Goal: Task Accomplishment & Management: Manage account settings

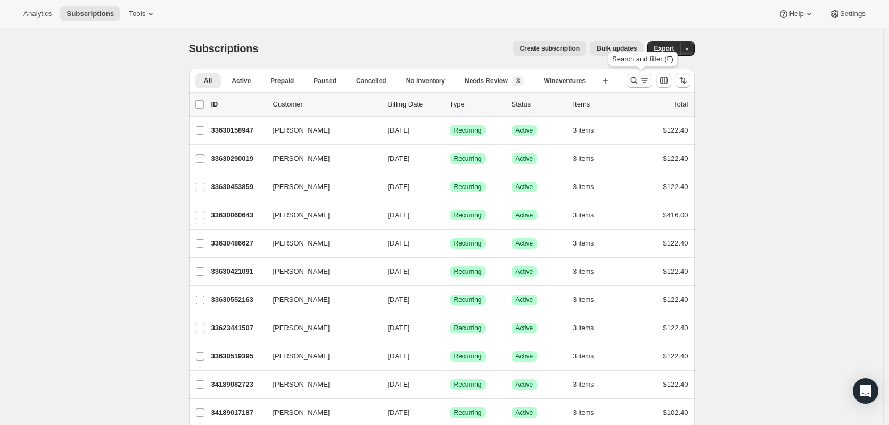
click at [635, 78] on icon "Search and filter results" at bounding box center [634, 80] width 11 height 11
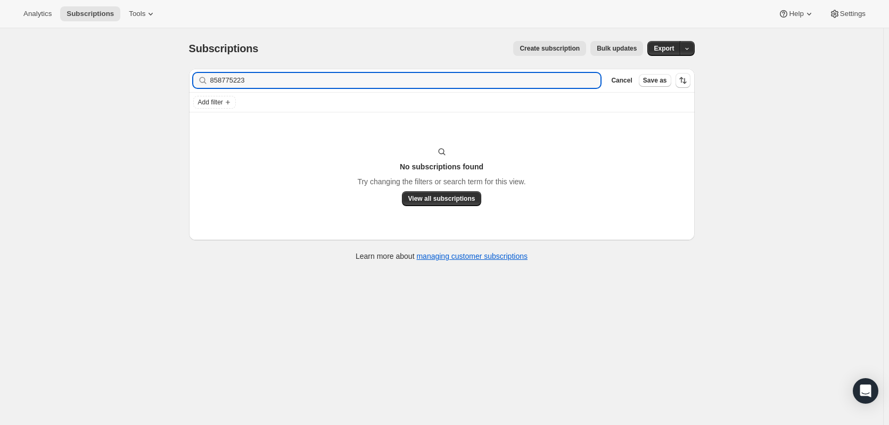
type input "8587752234"
click at [358, 73] on input "8587752234" at bounding box center [405, 80] width 391 height 15
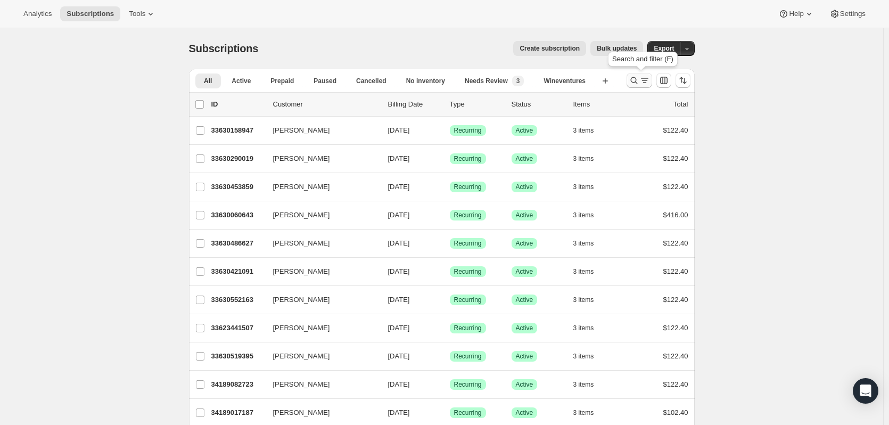
click at [642, 82] on icon "Search and filter results" at bounding box center [644, 80] width 11 height 11
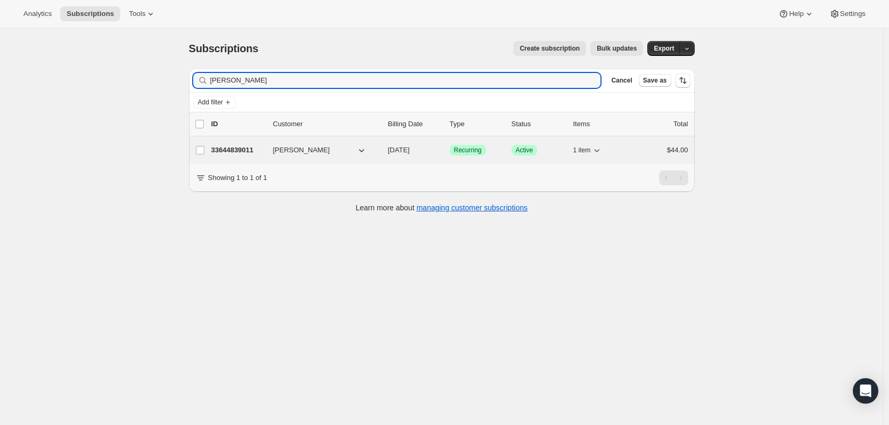
type input "Sara Barbosa-Manzanete"
click at [246, 154] on p "33644839011" at bounding box center [237, 150] width 53 height 11
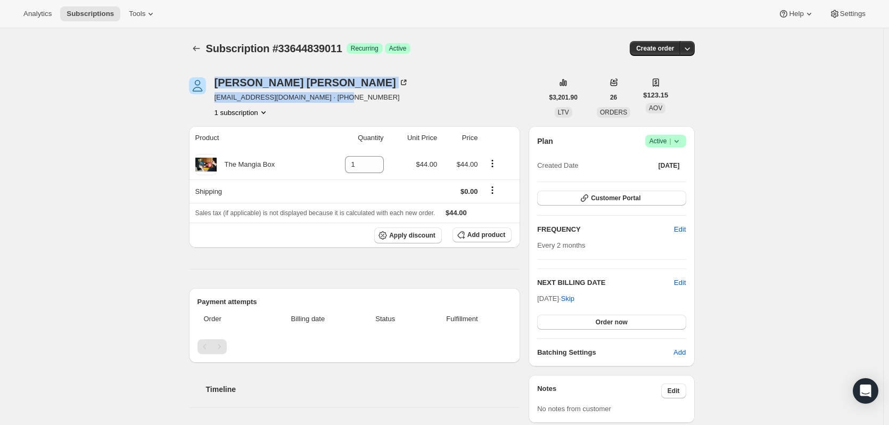
drag, startPoint x: 342, startPoint y: 91, endPoint x: 214, endPoint y: 82, distance: 128.0
click at [214, 82] on div "Sara Barbosa-Manzanete samanzanete@gmail.com · +18587752234 1 subscription" at bounding box center [366, 97] width 354 height 40
drag, startPoint x: 387, startPoint y: 79, endPoint x: 372, endPoint y: 76, distance: 15.9
click at [388, 79] on div "Sara Barbosa-Manzanete samanzanete@gmail.com · +18587752234 1 subscription" at bounding box center [366, 97] width 354 height 40
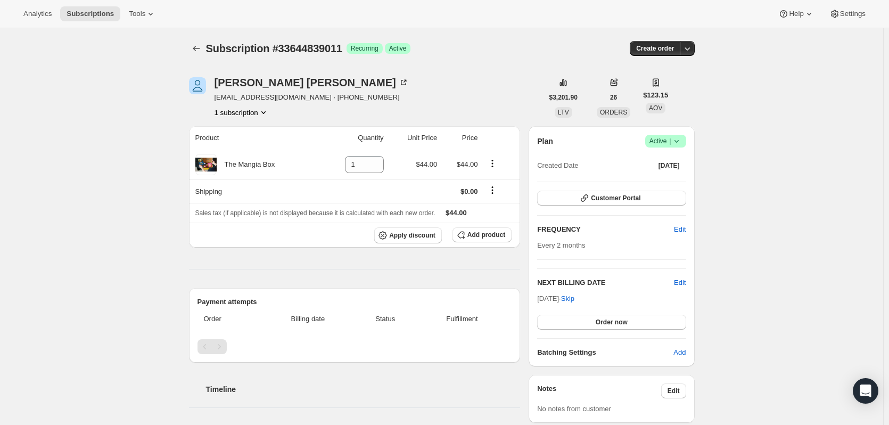
click at [324, 56] on div "Subscription #33644839011. This page is ready Subscription #33644839011 Success…" at bounding box center [442, 48] width 506 height 40
drag, startPoint x: 338, startPoint y: 62, endPoint x: 306, endPoint y: 83, distance: 38.4
click at [306, 83] on div "Subscription #33644839011. This page is ready Subscription #33644839011 Success…" at bounding box center [441, 417] width 531 height 779
click at [437, 86] on div "Sara Barbosa-Manzanete samanzanete@gmail.com · +18587752234 1 subscription" at bounding box center [366, 97] width 354 height 40
